Goal: Information Seeking & Learning: Learn about a topic

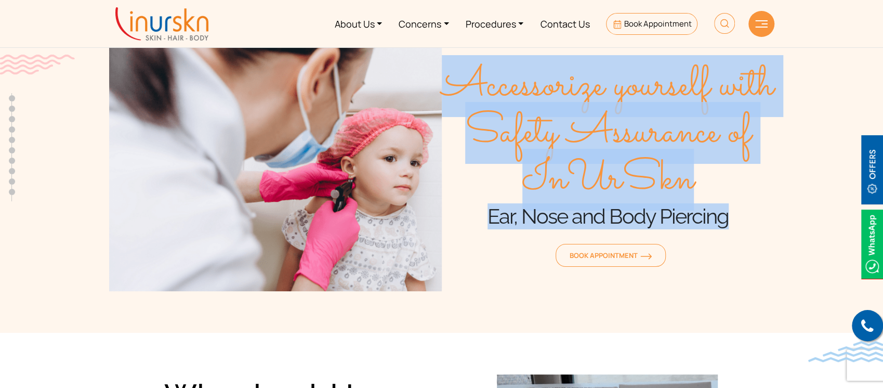
drag, startPoint x: 463, startPoint y: 69, endPoint x: 746, endPoint y: 226, distance: 324.2
click at [746, 226] on div "Accessorize yourself with Safety Assurance of InUrSkn Ear, Nose and Body Pierci…" at bounding box center [608, 167] width 333 height 250
click at [714, 125] on span "Accessorize yourself with Safety Assurance of InUrSkn" at bounding box center [608, 133] width 333 height 140
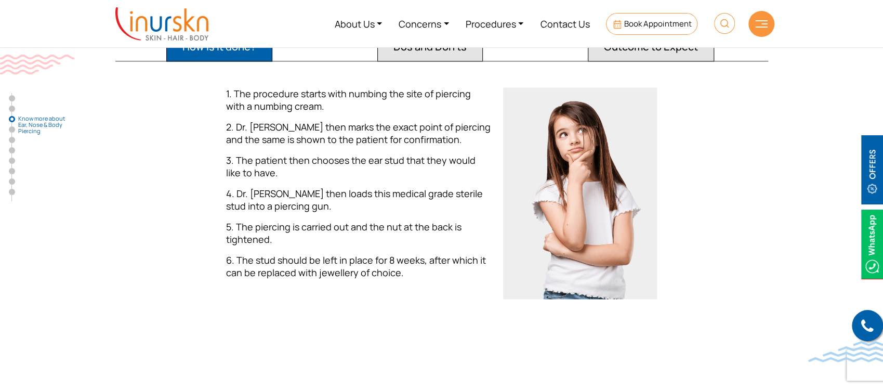
scroll to position [1109, 0]
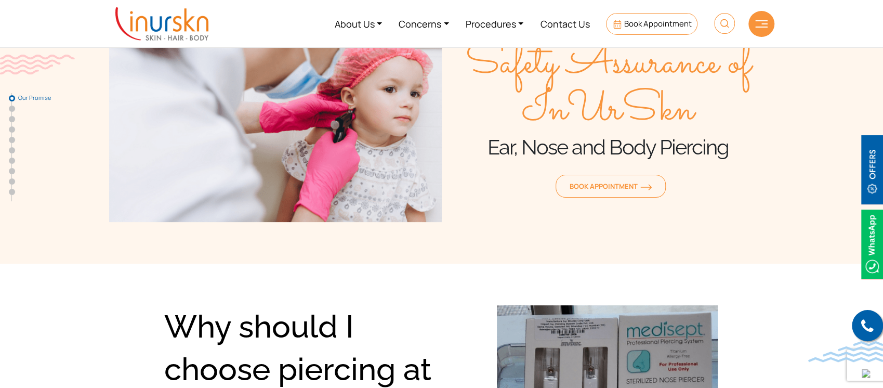
scroll to position [0, 0]
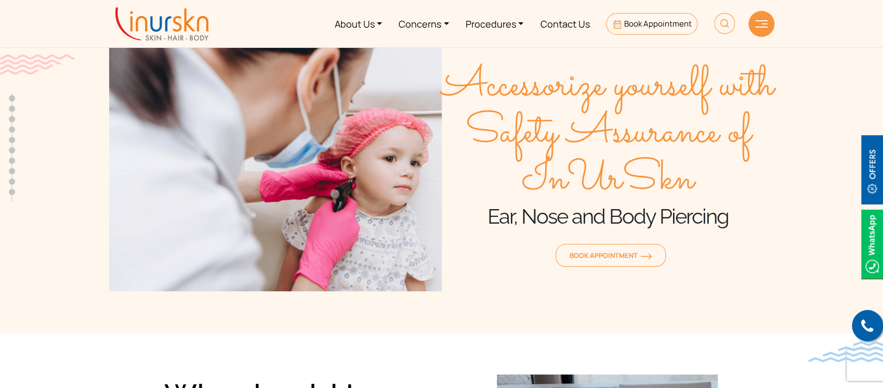
click at [789, 66] on section "Accessorize yourself with Safety Assurance of InUrSkn Ear, Nose and Body Pierci…" at bounding box center [441, 156] width 883 height 354
click at [801, 237] on section "Accessorize yourself with Safety Assurance of InUrSkn Ear, Nose and Body Pierci…" at bounding box center [441, 156] width 883 height 354
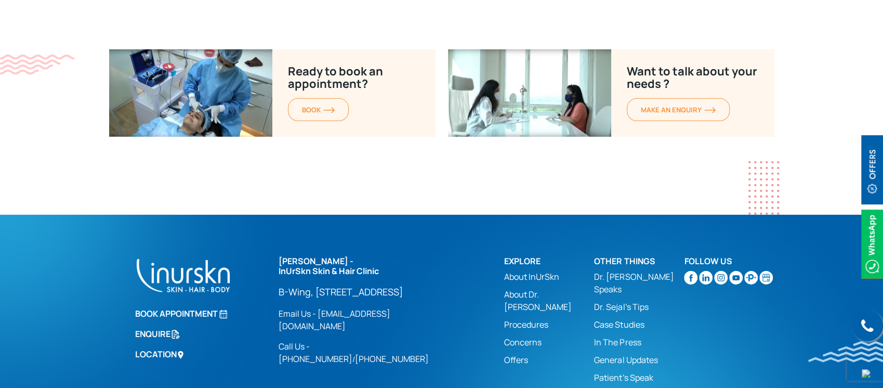
scroll to position [4715, 0]
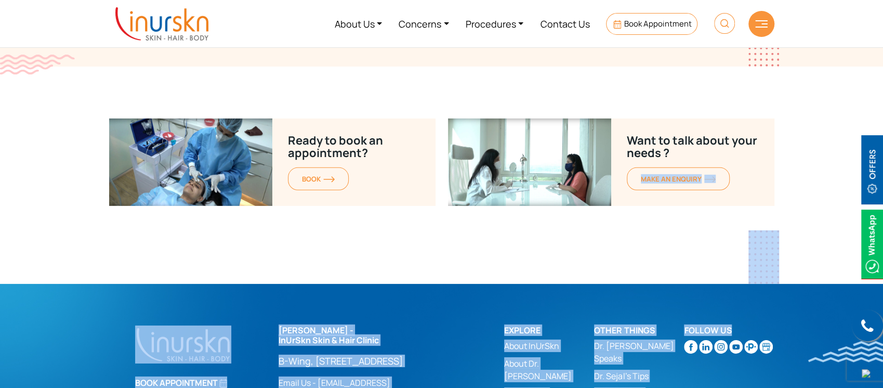
drag, startPoint x: 743, startPoint y: 174, endPoint x: 795, endPoint y: 236, distance: 80.8
click at [807, 202] on section "Ready to book an appointment? BOOK Want to talk about your needs ? MAKE AN enqu…" at bounding box center [441, 201] width 883 height 165
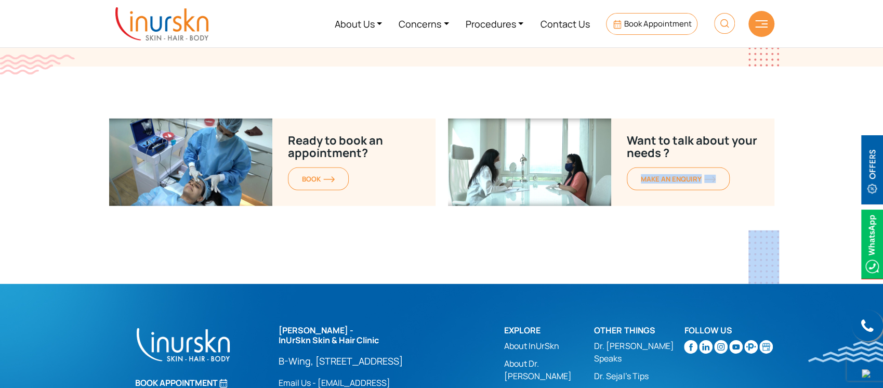
drag, startPoint x: 799, startPoint y: 180, endPoint x: 770, endPoint y: 224, distance: 52.9
click at [770, 224] on section "Ready to book an appointment? BOOK Want to talk about your needs ? MAKE AN enqu…" at bounding box center [441, 201] width 883 height 165
click at [823, 172] on section "Ready to book an appointment? BOOK Want to talk about your needs ? MAKE AN enqu…" at bounding box center [441, 201] width 883 height 165
click at [755, 30] on div at bounding box center [762, 24] width 26 height 26
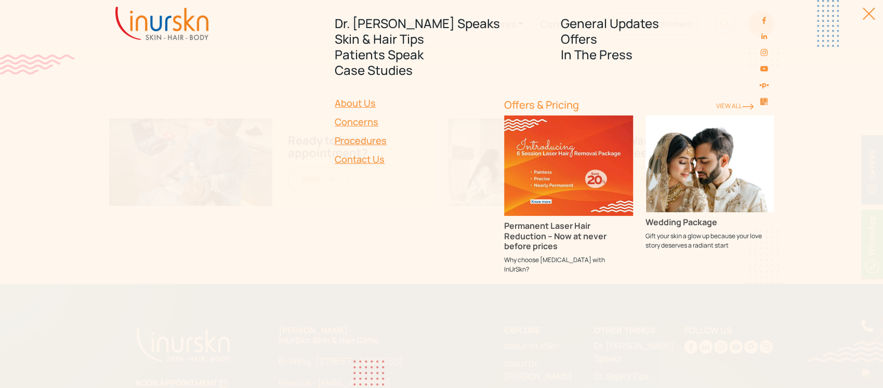
click at [359, 104] on link "About Us" at bounding box center [413, 103] width 157 height 19
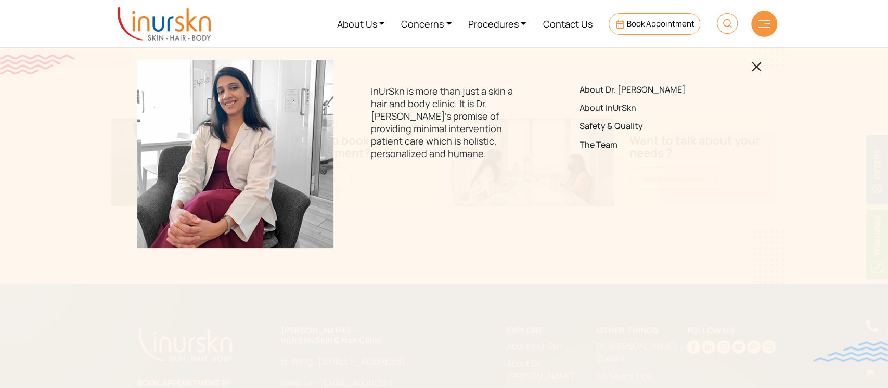
click at [761, 20] on img at bounding box center [764, 23] width 12 height 7
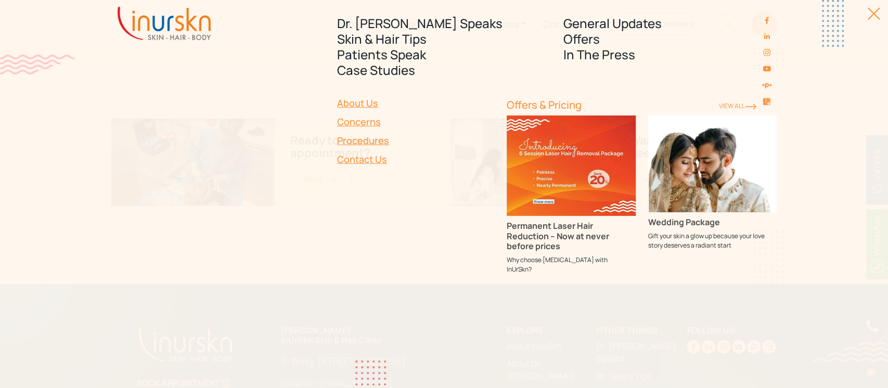
click at [879, 10] on div "Dr. Sejal Speaks Skin & Hair Tips Patients Speak Case Studies General Updates O…" at bounding box center [444, 194] width 888 height 388
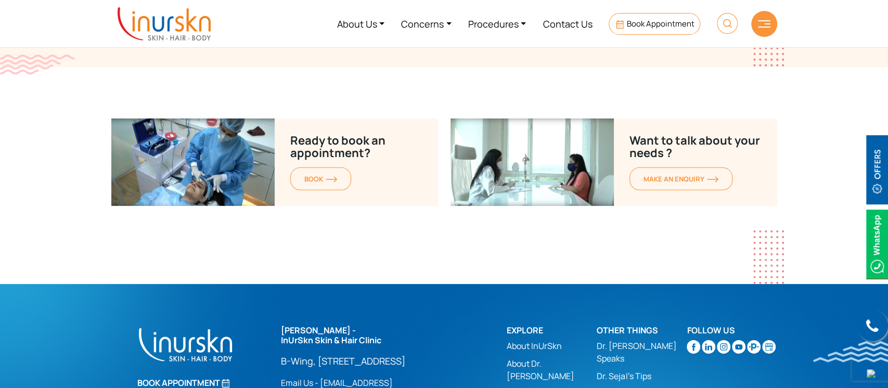
click at [775, 22] on div at bounding box center [764, 24] width 26 height 26
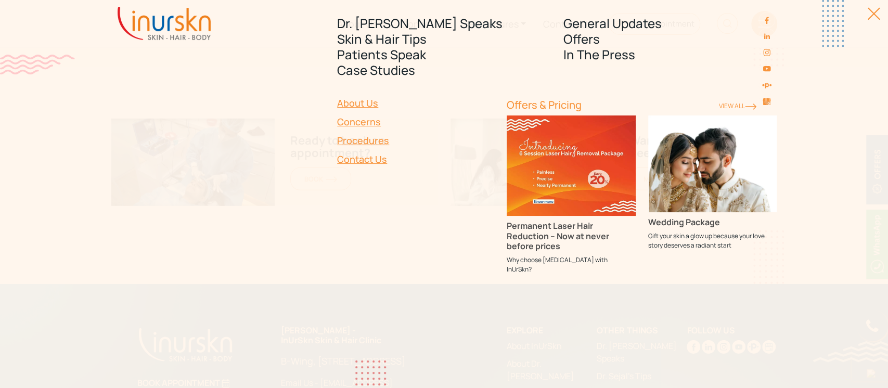
click at [363, 105] on link "About Us" at bounding box center [415, 103] width 157 height 19
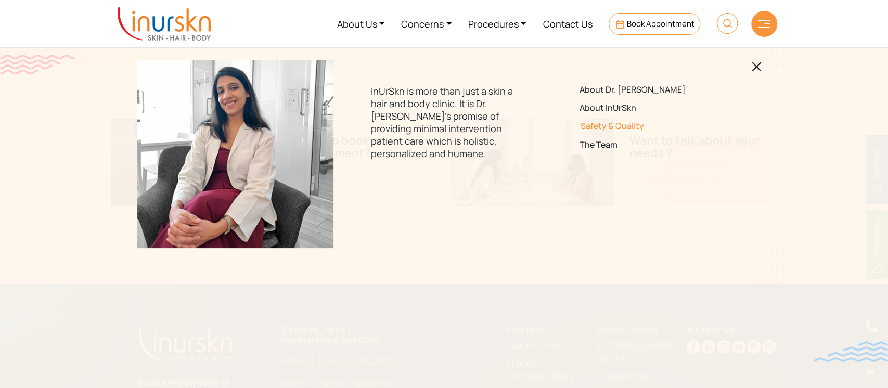
click at [607, 127] on link "Safety & Quality" at bounding box center [652, 126] width 146 height 10
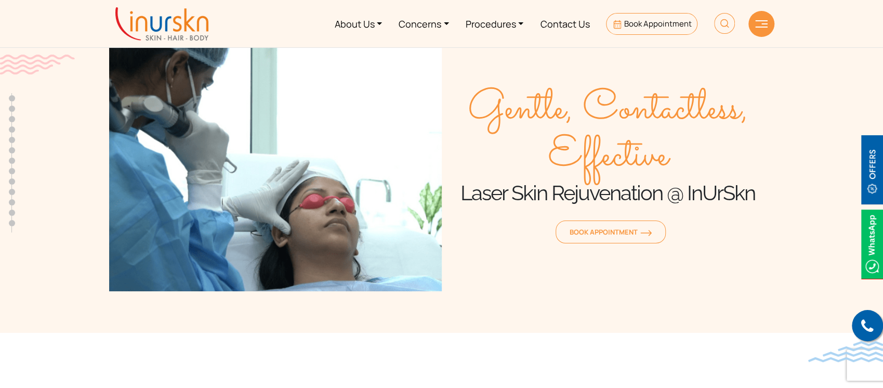
click at [818, 103] on section "Gentle, Contactless, Effective Laser Skin Rejuvenation @ InUrSkn Book Appointme…" at bounding box center [441, 156] width 883 height 354
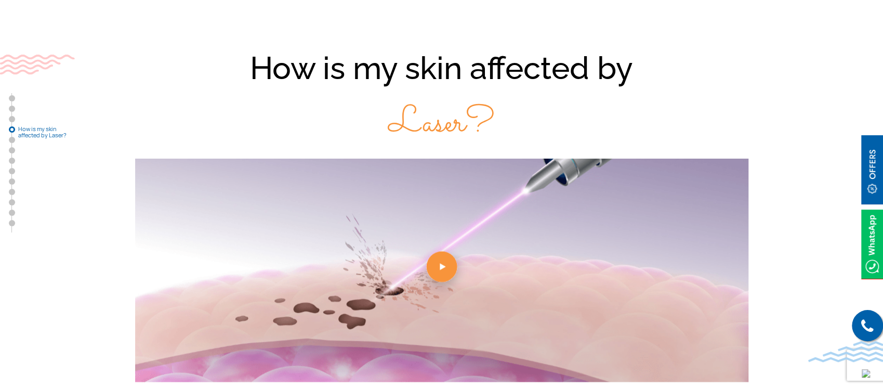
scroll to position [970, 0]
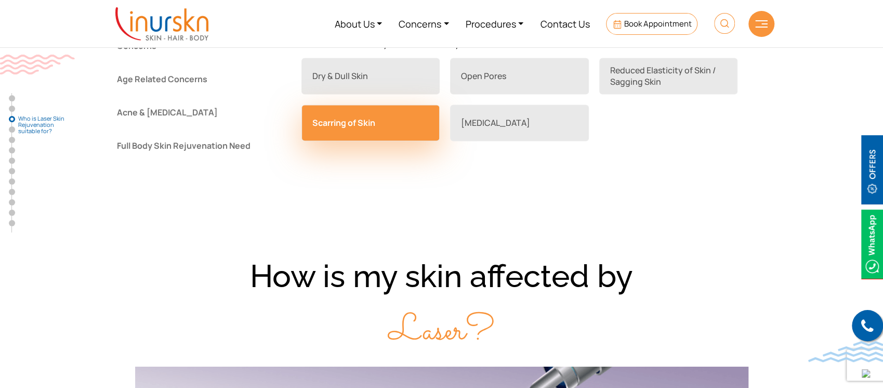
click at [386, 132] on link "Scarring of Skin" at bounding box center [371, 123] width 139 height 36
click at [354, 120] on link "Scarring of Skin" at bounding box center [371, 123] width 139 height 36
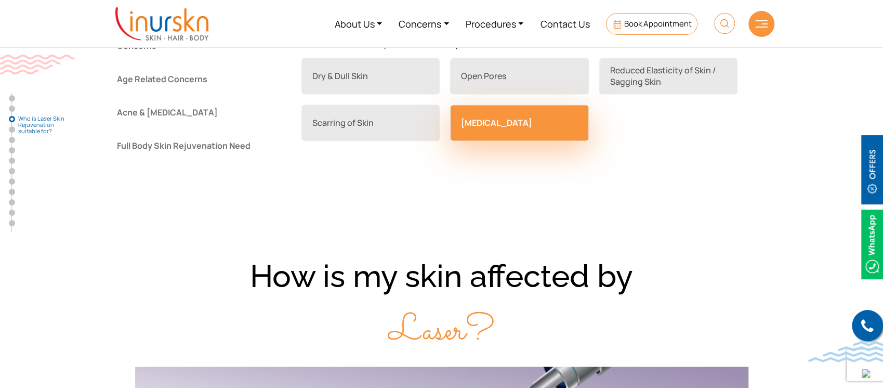
click at [513, 127] on link "Stretch Marks" at bounding box center [519, 123] width 139 height 36
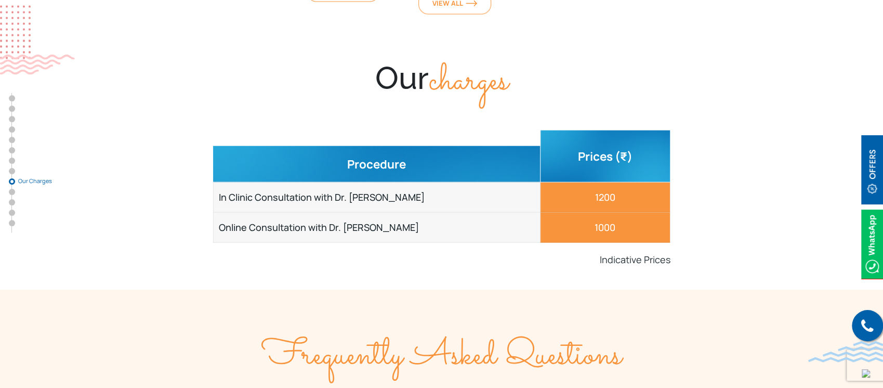
scroll to position [4160, 0]
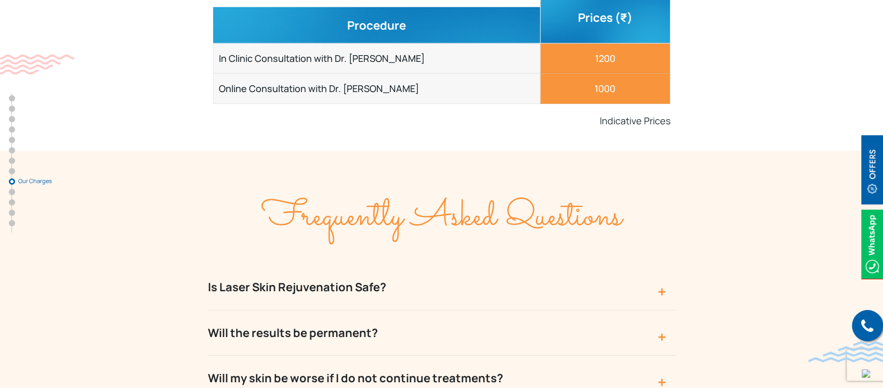
click at [636, 114] on p "Indicative Prices" at bounding box center [442, 120] width 458 height 12
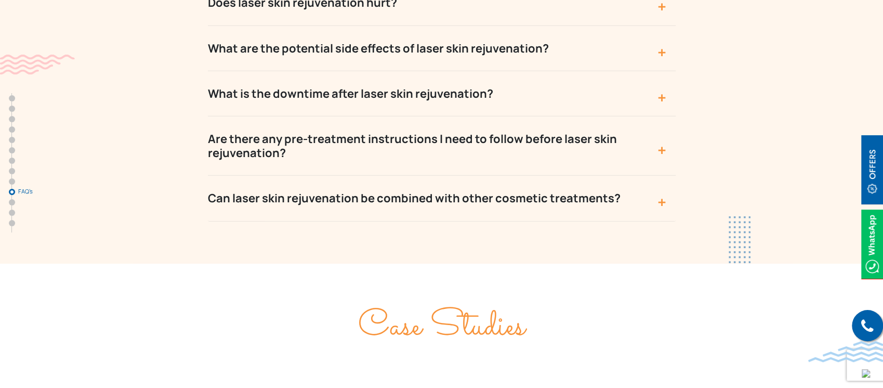
scroll to position [4784, 0]
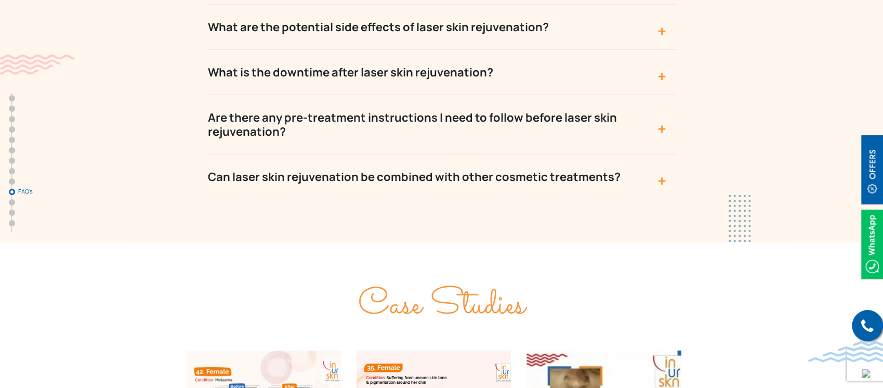
click at [661, 50] on button "What is the downtime after laser skin rejuvenation?" at bounding box center [442, 72] width 468 height 45
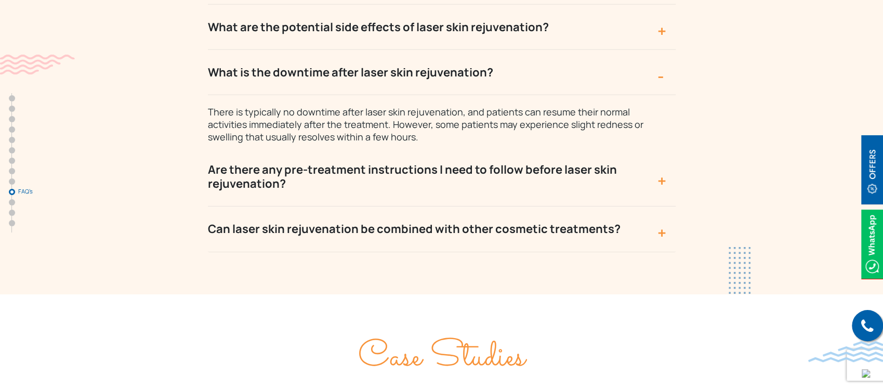
click at [661, 50] on button "What is the downtime after laser skin rejuvenation?" at bounding box center [442, 72] width 468 height 45
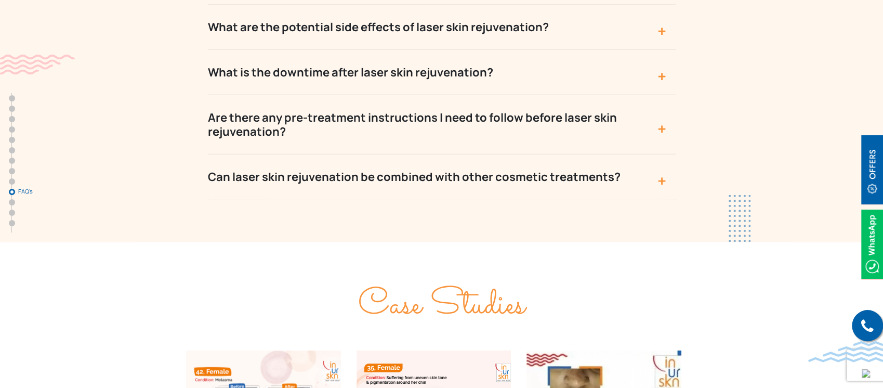
click at [660, 95] on button "Are there any pre-treatment instructions I need to follow before laser skin rej…" at bounding box center [442, 124] width 468 height 59
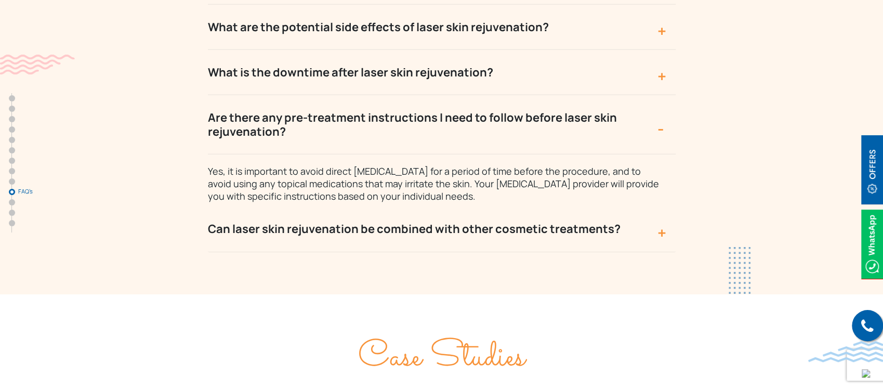
click at [660, 95] on button "Are there any pre-treatment instructions I need to follow before laser skin rej…" at bounding box center [442, 124] width 468 height 59
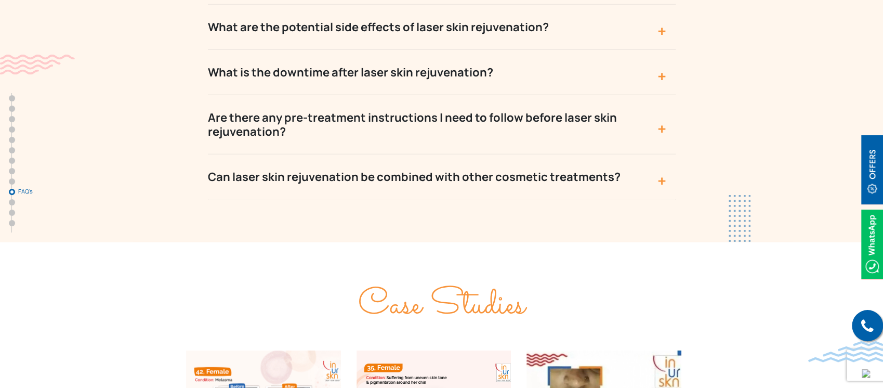
scroll to position [4853, 0]
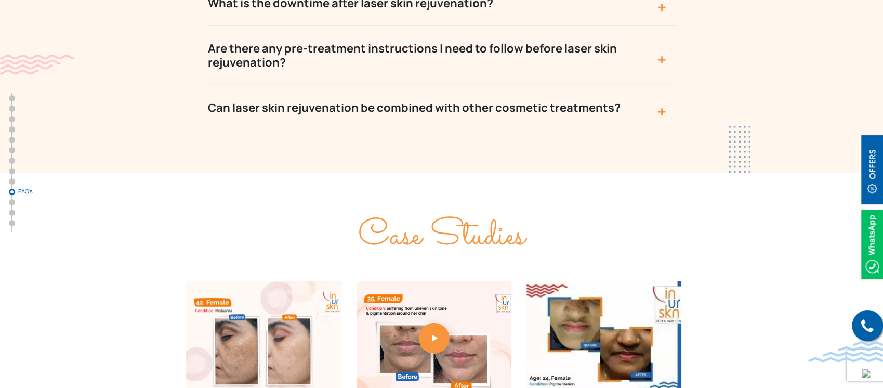
click at [666, 85] on button "Can laser skin rejuvenation be combined with other cosmetic treatments?" at bounding box center [442, 107] width 468 height 45
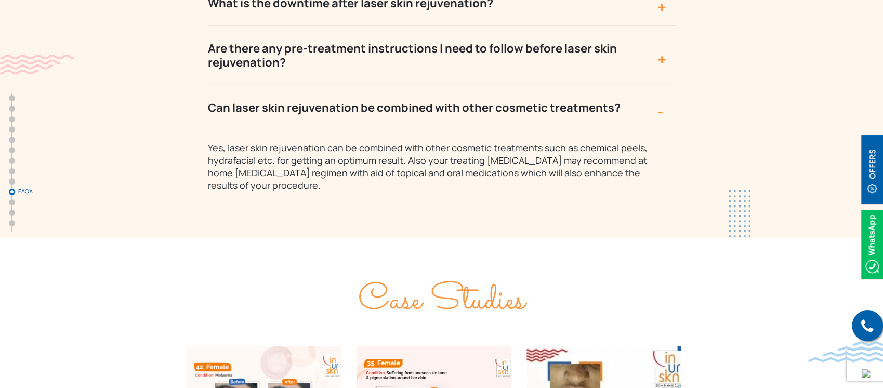
click at [666, 85] on button "Can laser skin rejuvenation be combined with other cosmetic treatments?" at bounding box center [442, 107] width 468 height 45
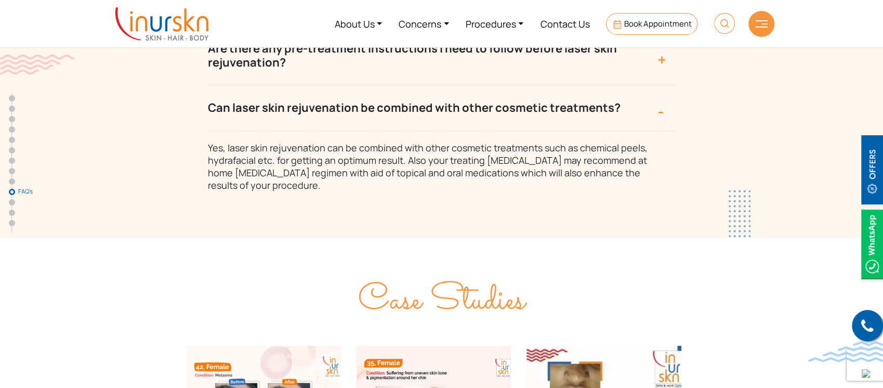
click at [663, 85] on button "Can laser skin rejuvenation be combined with other cosmetic treatments?" at bounding box center [442, 107] width 468 height 45
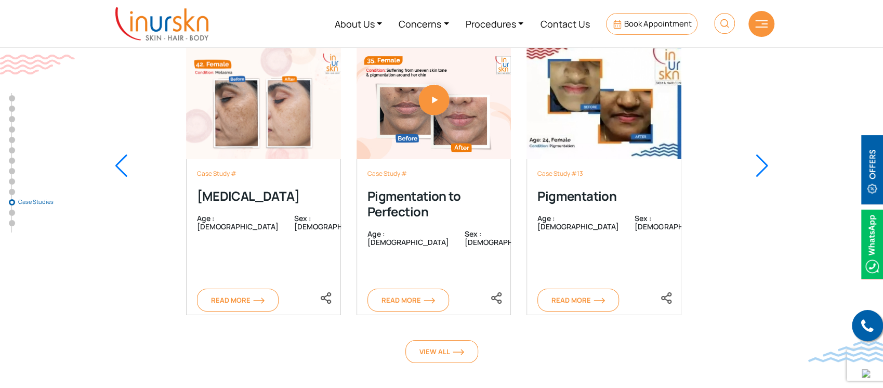
scroll to position [5010, 0]
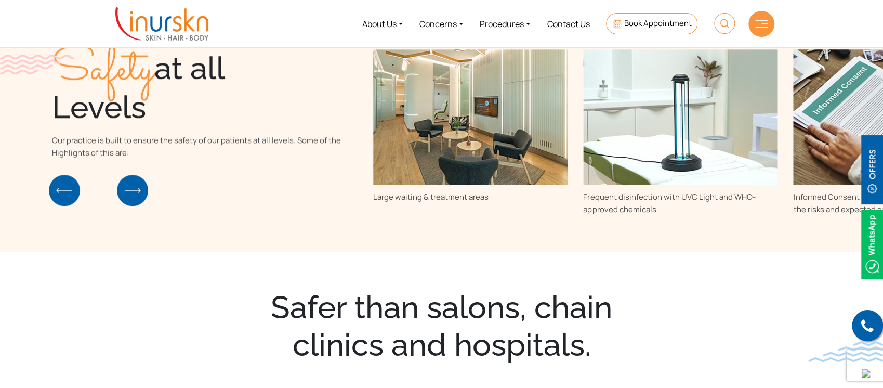
scroll to position [345, 0]
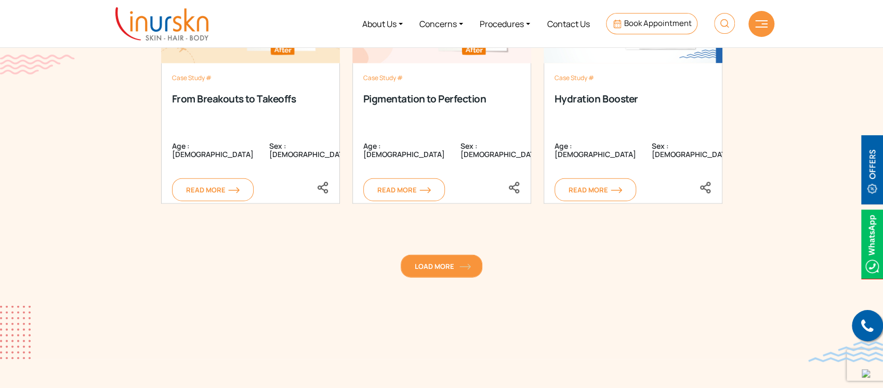
scroll to position [1594, 0]
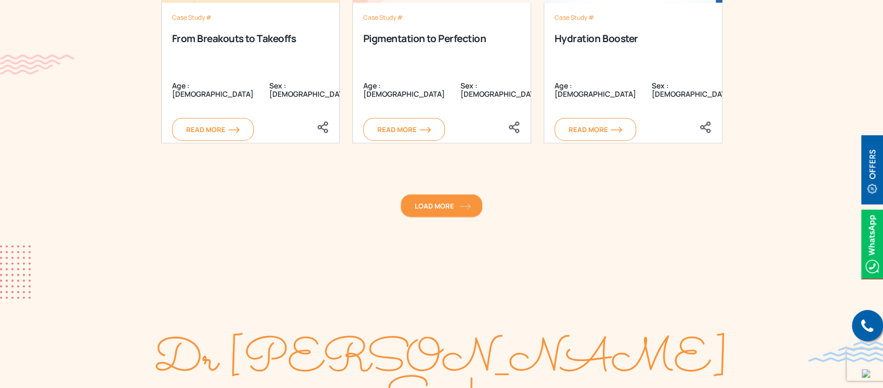
click at [440, 208] on span "Load More" at bounding box center [442, 205] width 54 height 9
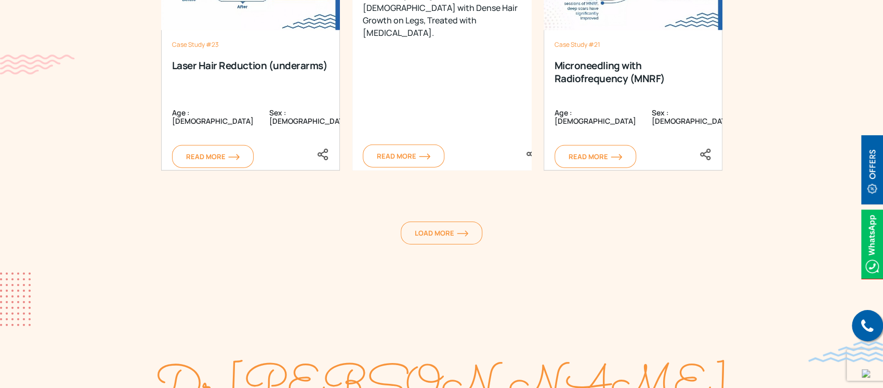
scroll to position [2218, 0]
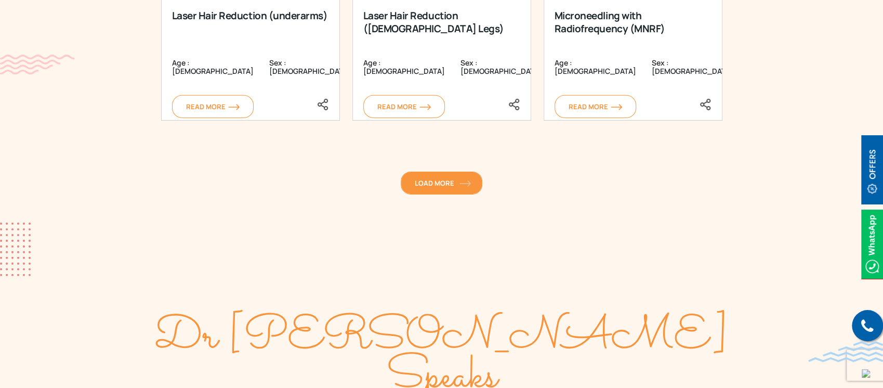
click at [474, 183] on link "Load More" at bounding box center [442, 183] width 82 height 23
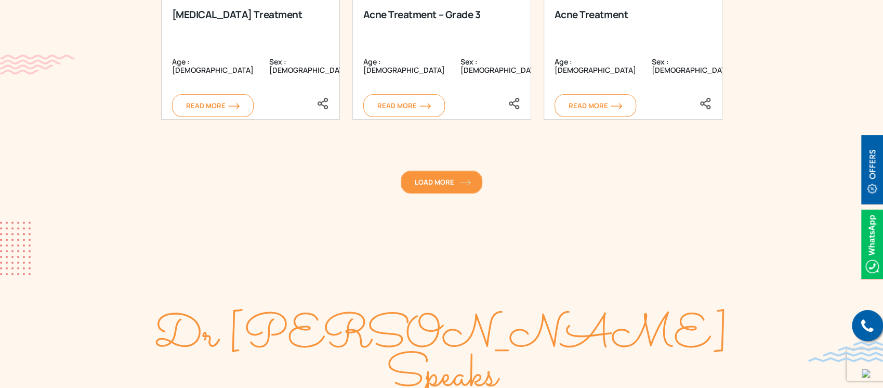
scroll to position [2842, 0]
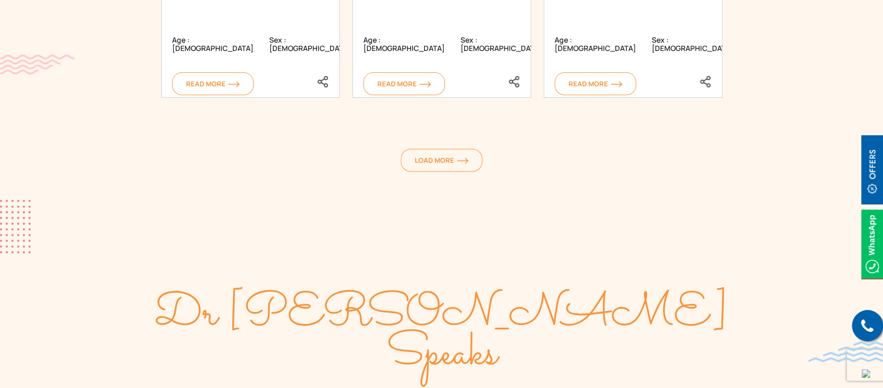
click at [468, 173] on div "Load More" at bounding box center [442, 162] width 512 height 26
click at [468, 166] on link "Load More" at bounding box center [442, 160] width 82 height 23
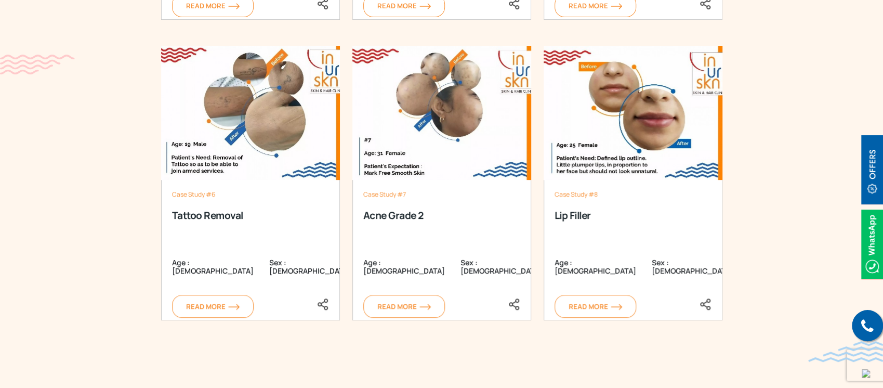
scroll to position [2981, 0]
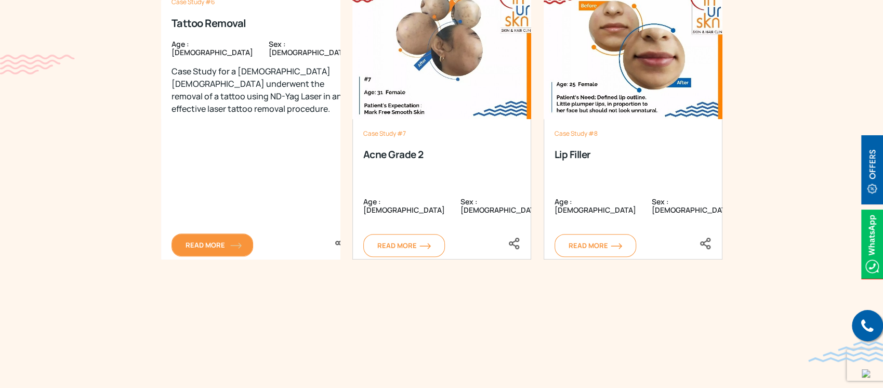
click at [196, 248] on span "Read More" at bounding box center [213, 244] width 54 height 9
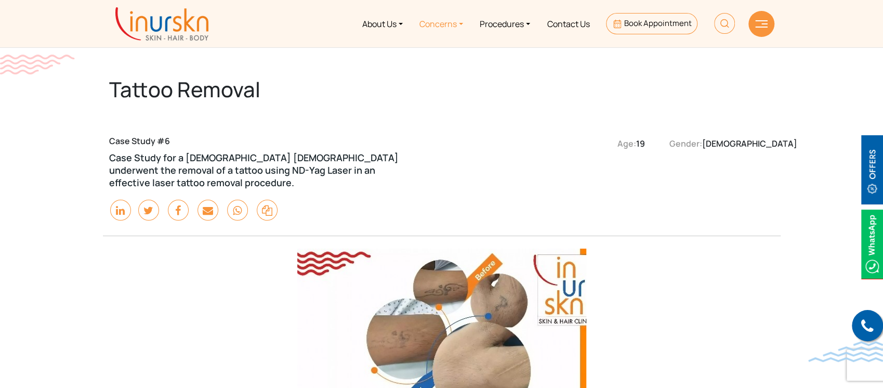
click at [460, 21] on link "Concerns" at bounding box center [441, 23] width 60 height 39
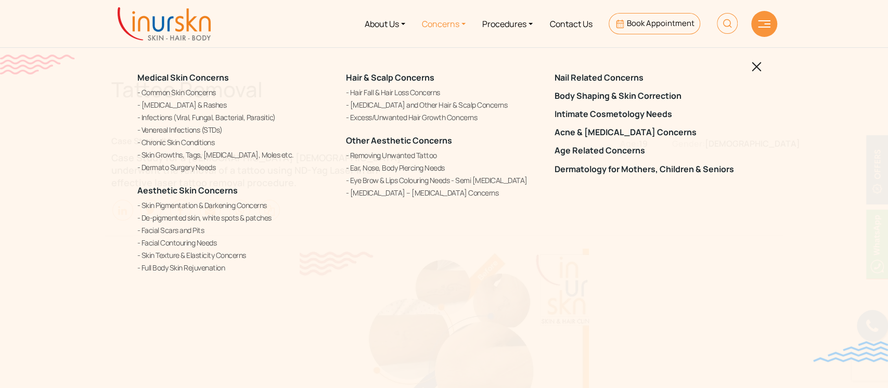
click at [757, 63] on img at bounding box center [756, 67] width 10 height 10
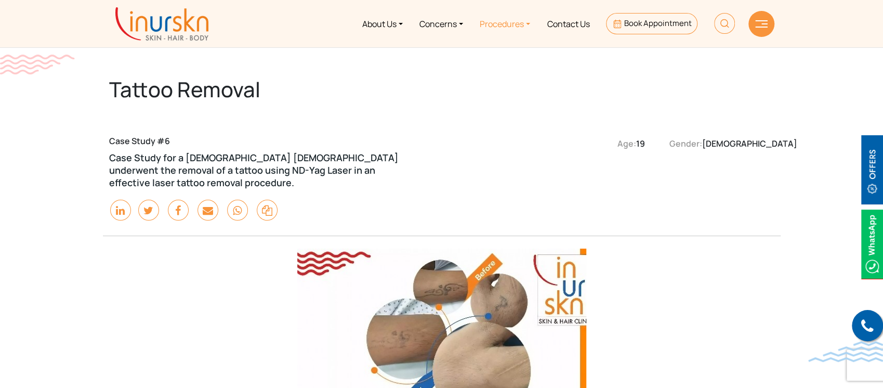
click at [516, 15] on link "Procedures" at bounding box center [505, 23] width 67 height 39
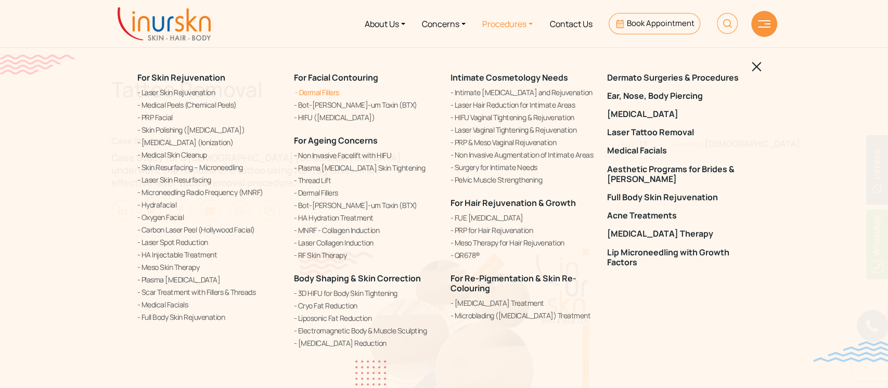
click at [315, 88] on link "Dermal Fillers" at bounding box center [366, 92] width 144 height 11
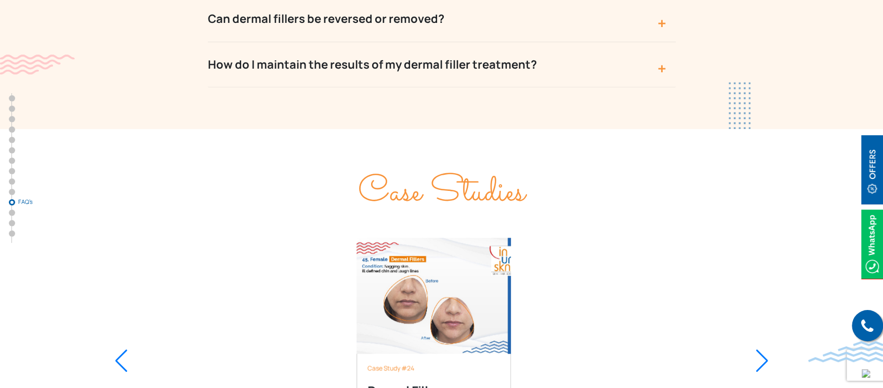
scroll to position [5940, 0]
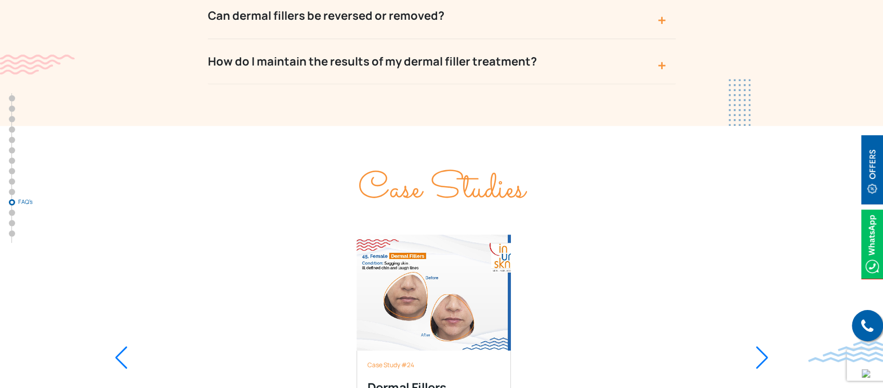
click at [762, 346] on div at bounding box center [763, 357] width 14 height 23
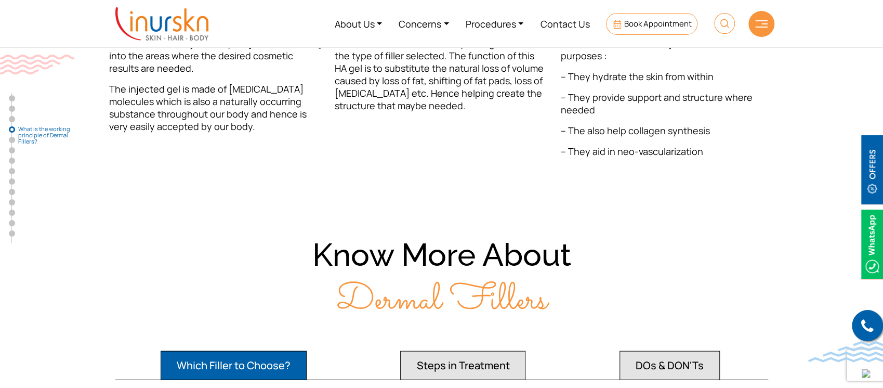
scroll to position [1524, 0]
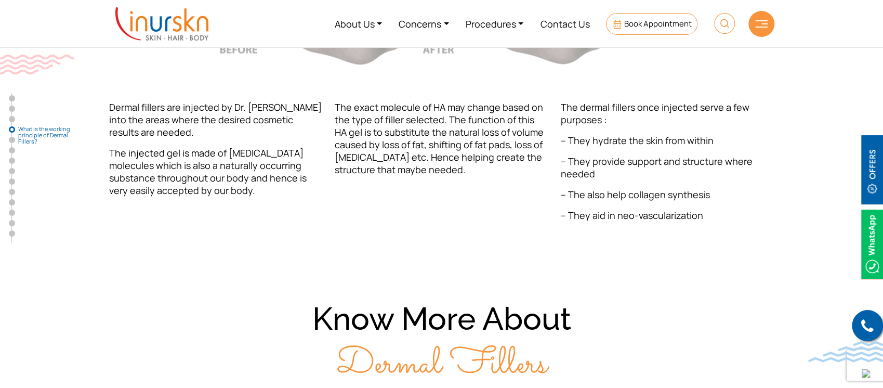
click at [762, 16] on div at bounding box center [762, 24] width 26 height 26
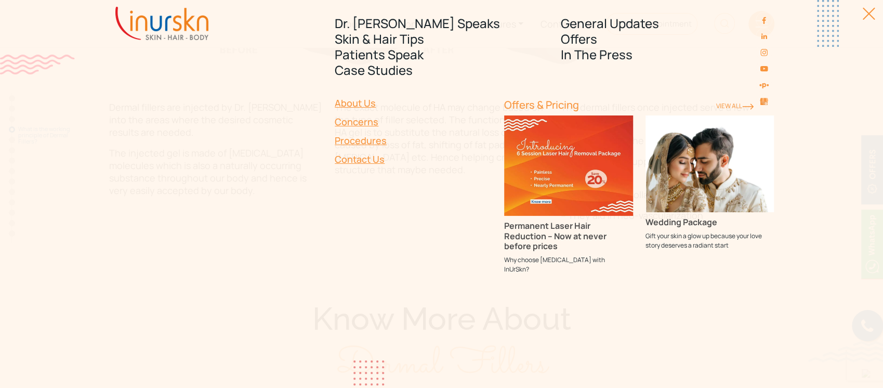
click at [875, 15] on div "Dr. [PERSON_NAME] Speaks Skin & Hair Tips Patients Speak Case Studies General U…" at bounding box center [441, 194] width 883 height 388
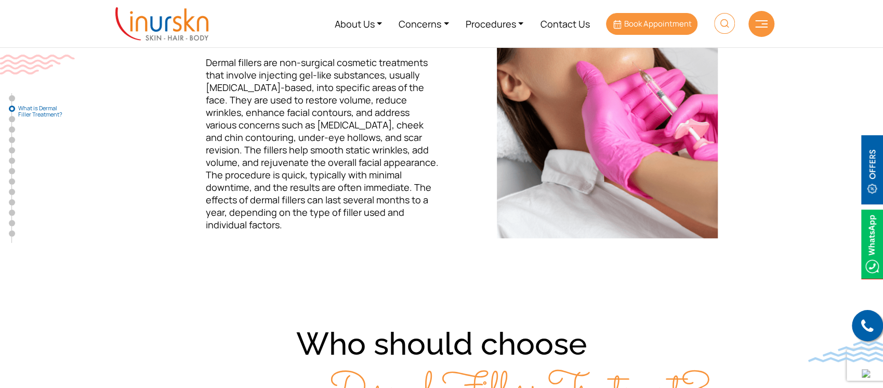
scroll to position [424, 0]
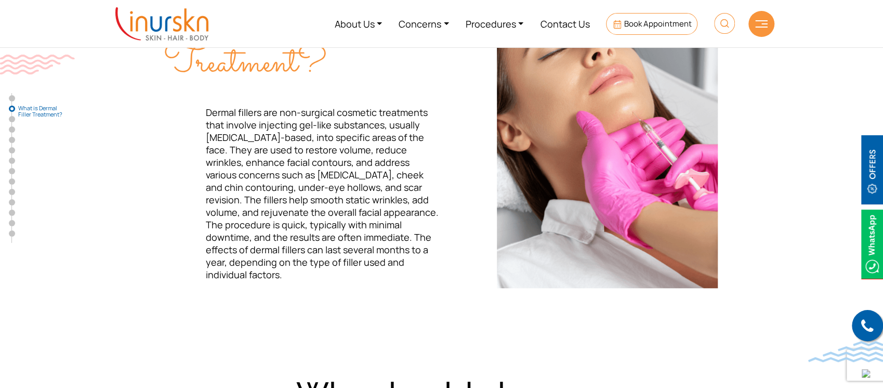
click at [824, 40] on nav "About Us Concerns Procedures Contact Us Book Appointment" at bounding box center [441, 23] width 883 height 47
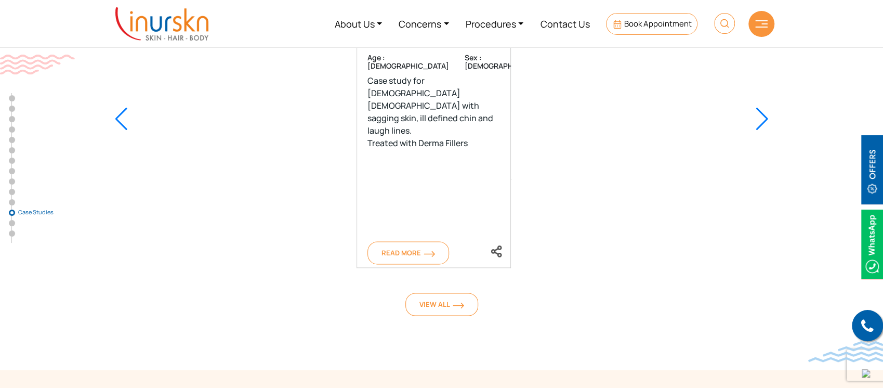
scroll to position [6040, 0]
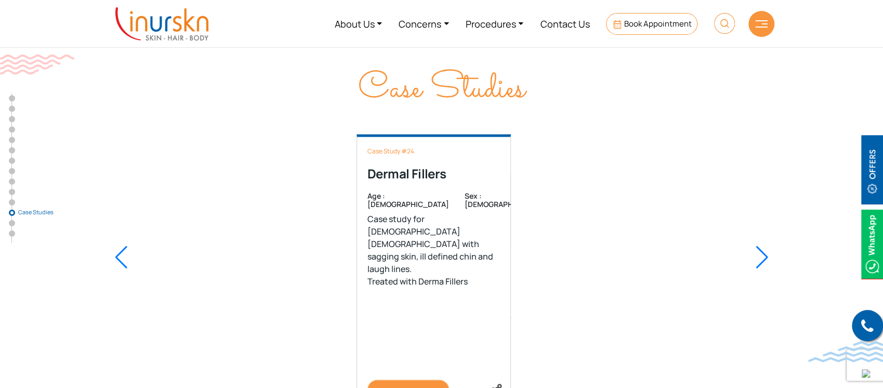
click at [421, 386] on span "Read More" at bounding box center [409, 390] width 54 height 9
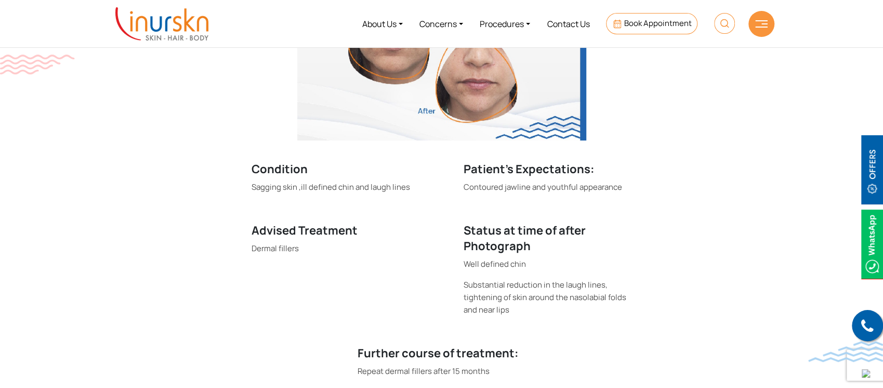
scroll to position [346, 0]
